Goal: Information Seeking & Learning: Learn about a topic

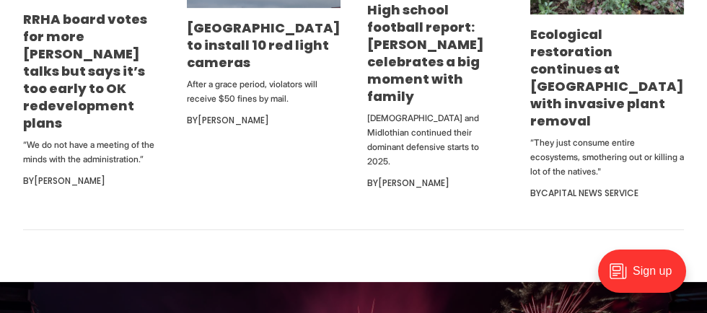
scroll to position [857, 0]
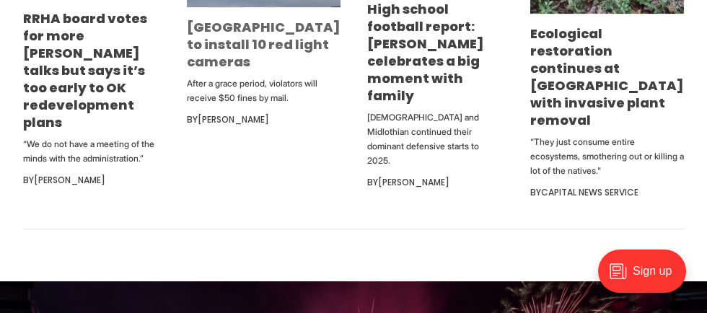
click at [232, 71] on link "[GEOGRAPHIC_DATA] to install 10 red light cameras" at bounding box center [264, 44] width 154 height 53
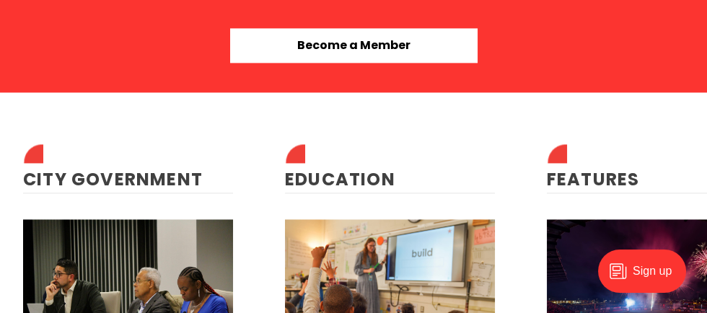
scroll to position [3084, 0]
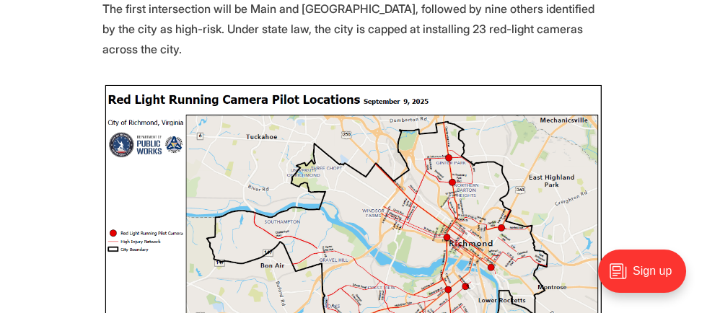
scroll to position [745, 0]
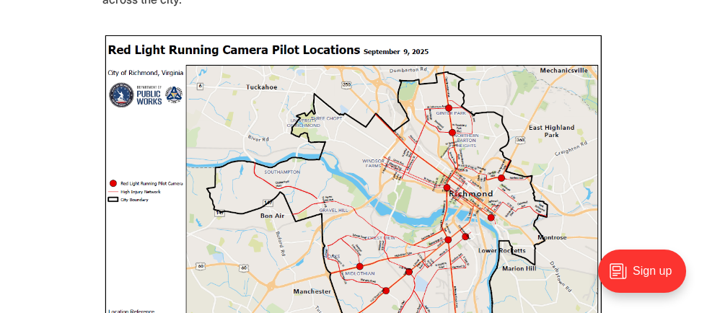
click at [547, 222] on img at bounding box center [353, 223] width 502 height 382
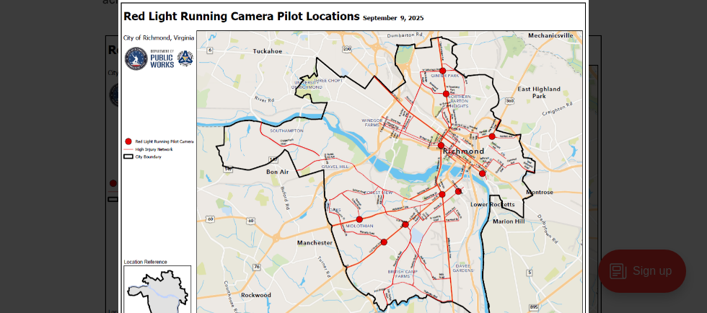
scroll to position [789, 0]
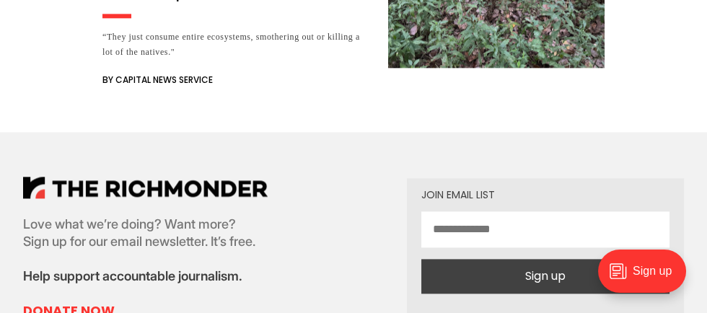
scroll to position [2801, 0]
